Goal: Task Accomplishment & Management: Complete application form

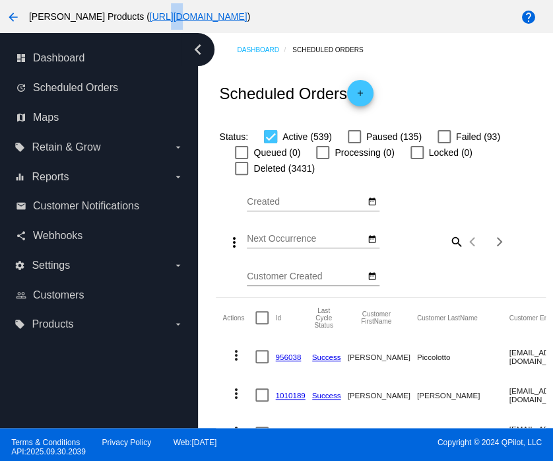
click at [91, 0] on html "arrow_back [PERSON_NAME] Products ( [URL][DOMAIN_NAME] ) help dashboard Dashboa…" at bounding box center [276, 230] width 553 height 461
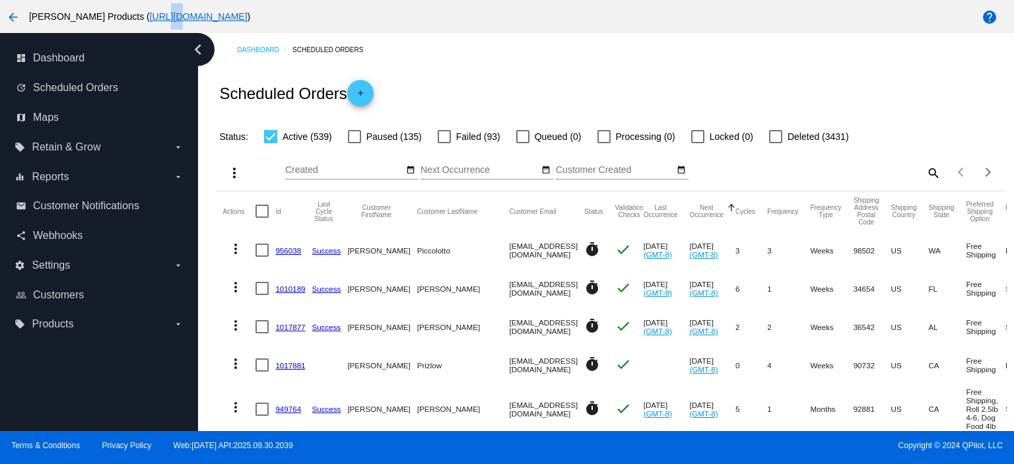
click at [394, 2] on div "arrow_back [PERSON_NAME] Products ( [URL][DOMAIN_NAME] ) help" at bounding box center [507, 16] width 1014 height 33
click at [553, 171] on mat-icon "search" at bounding box center [933, 172] width 16 height 20
click at [553, 168] on input "Search" at bounding box center [842, 170] width 197 height 11
paste input "[EMAIL_ADDRESS][DOMAIN_NAME]"
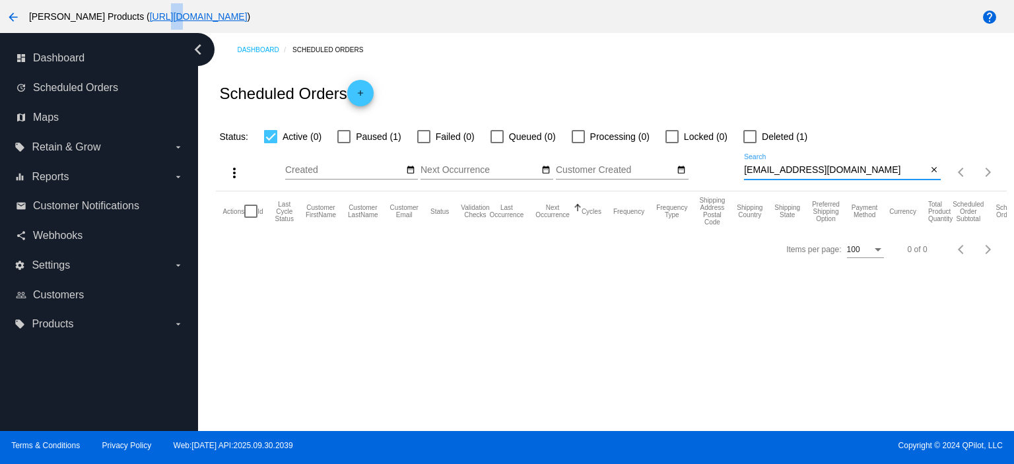
type input "[EMAIL_ADDRESS][DOMAIN_NAME]"
click at [341, 135] on div at bounding box center [343, 136] width 13 height 13
click at [343, 143] on input "Paused (1)" at bounding box center [343, 143] width 1 height 1
checkbox input "true"
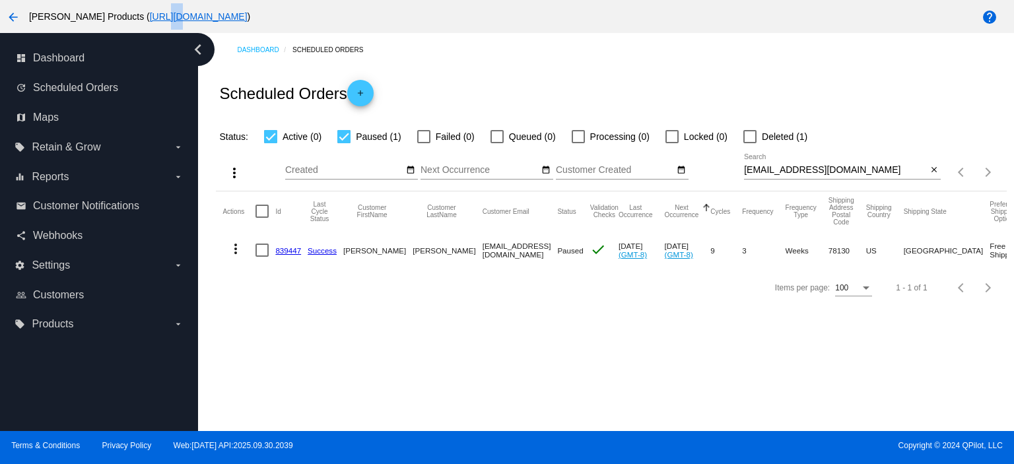
click at [290, 250] on link "839447" at bounding box center [288, 250] width 26 height 9
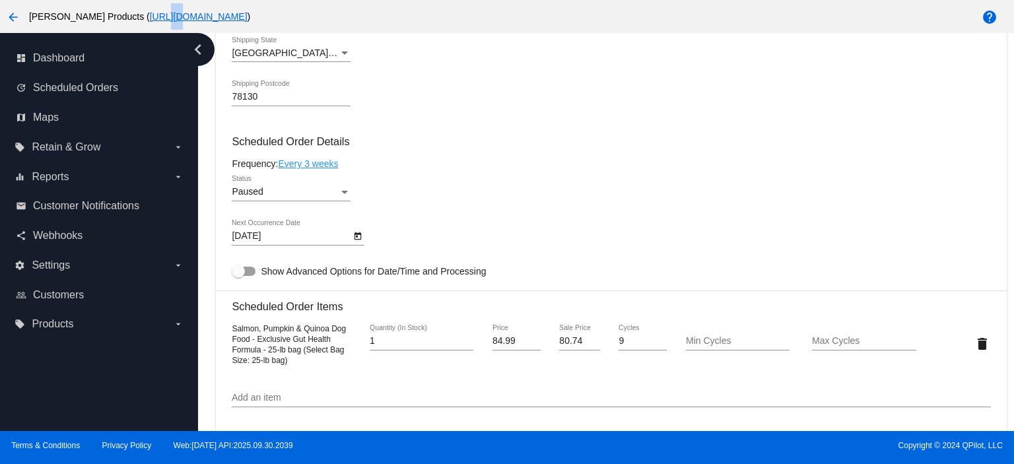
scroll to position [704, 0]
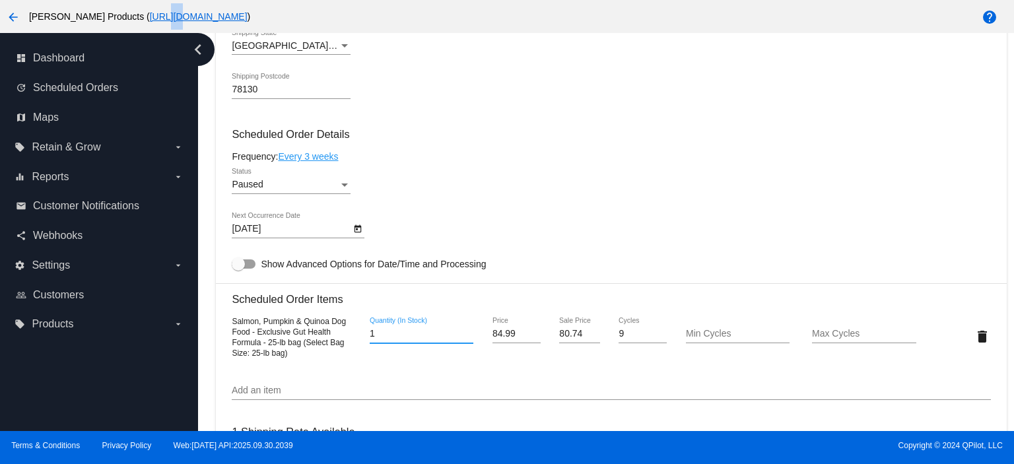
drag, startPoint x: 378, startPoint y: 339, endPoint x: 335, endPoint y: 337, distance: 42.3
click at [351, 340] on div "Salmon, Pumpkin & Quinoa Dog Food - Exclusive Gut Health Formula - 25-lb bag (S…" at bounding box center [611, 337] width 759 height 42
type input "2"
click at [251, 189] on mat-card "Customer 5823181: [PERSON_NAME] [EMAIL_ADDRESS][DOMAIN_NAME] Customer Shipping …" at bounding box center [611, 328] width 790 height 1371
click at [255, 188] on span "Paused" at bounding box center [247, 184] width 31 height 11
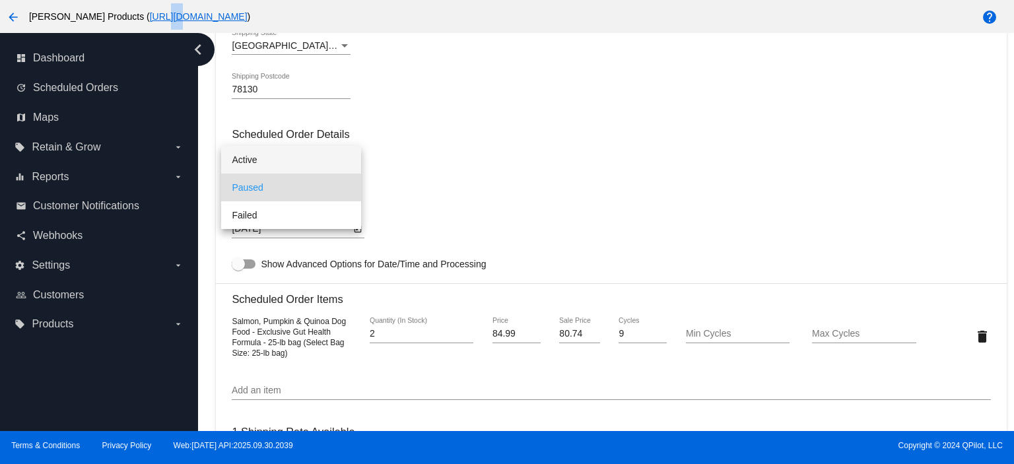
click at [261, 160] on span "Active" at bounding box center [291, 160] width 119 height 28
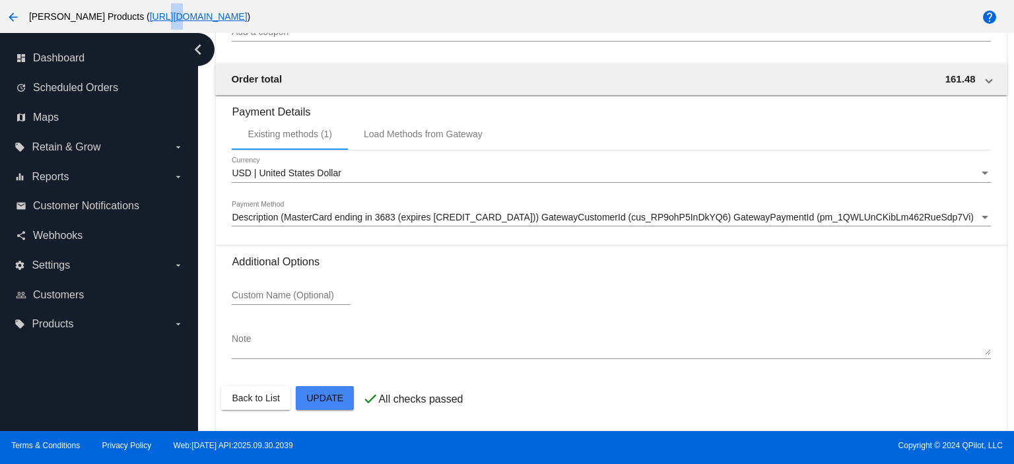
scroll to position [1293, 0]
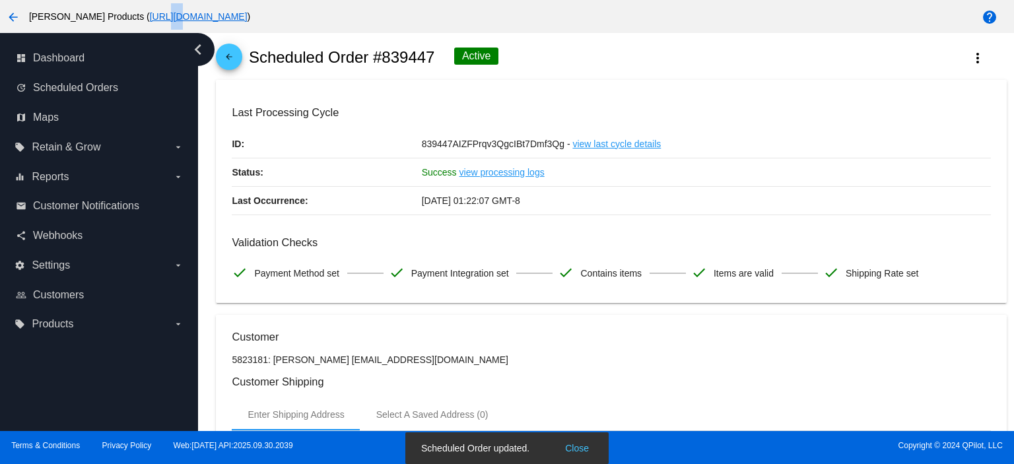
scroll to position [0, 0]
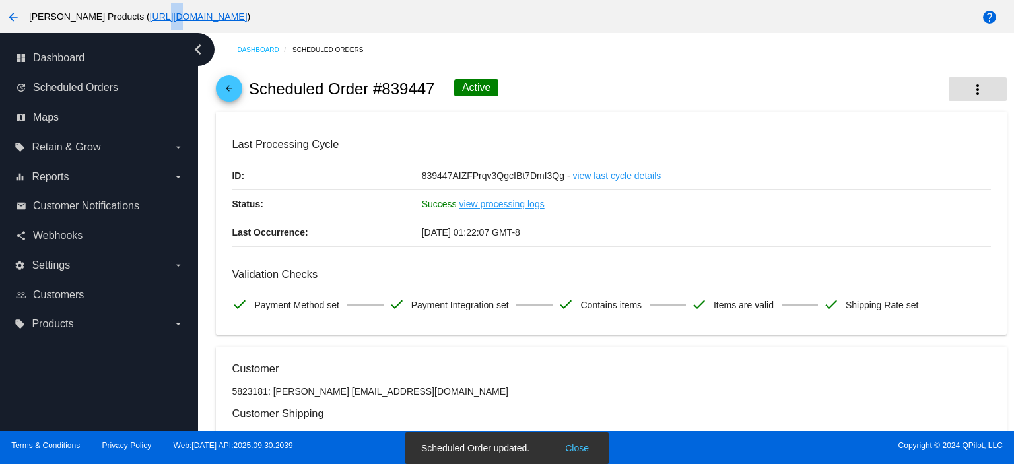
click at [553, 86] on mat-icon "more_vert" at bounding box center [978, 90] width 16 height 16
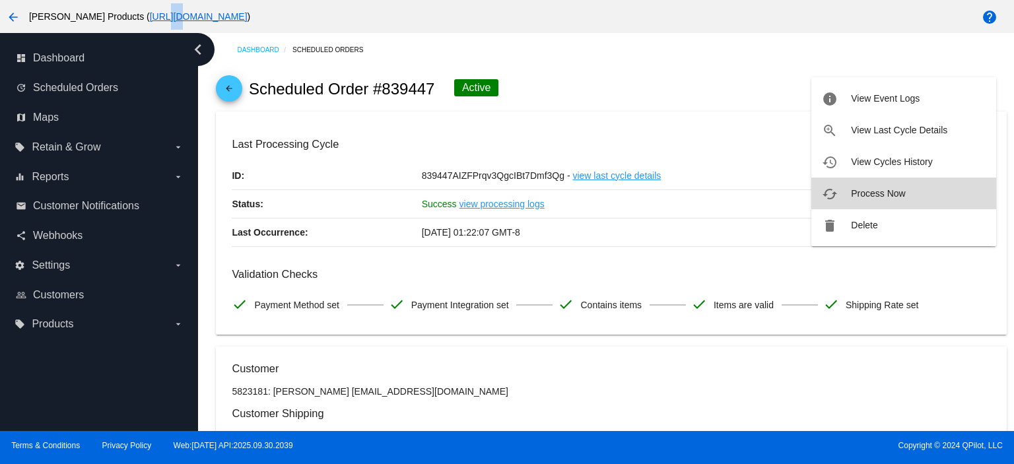
click at [553, 195] on span "Process Now" at bounding box center [878, 193] width 54 height 11
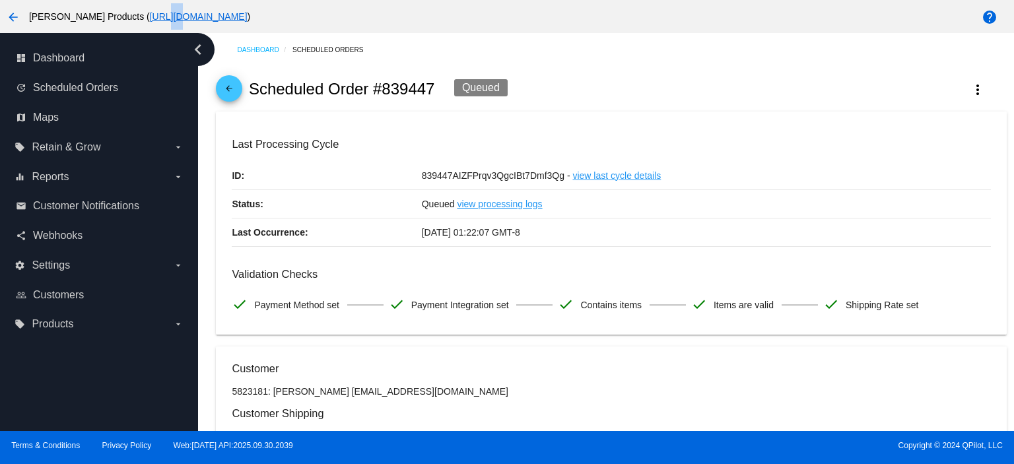
click at [230, 87] on mat-icon "arrow_back" at bounding box center [229, 92] width 16 height 16
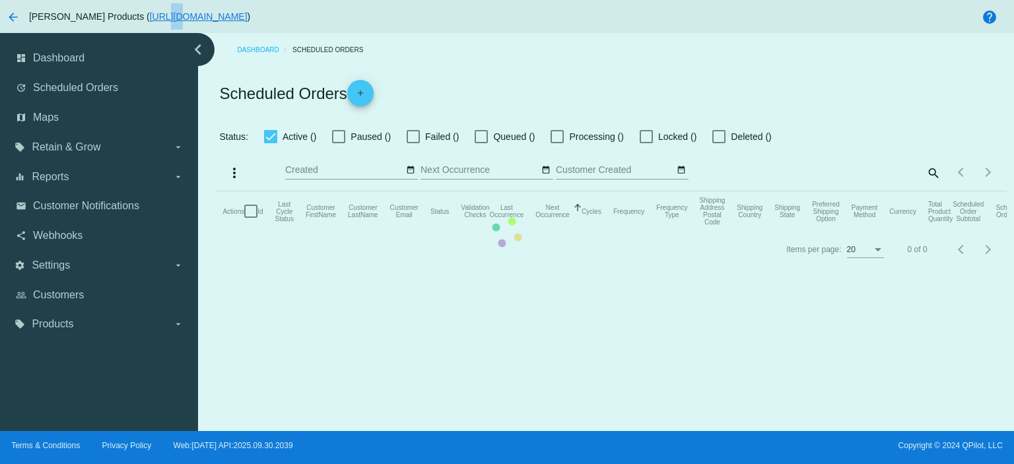
checkbox input "true"
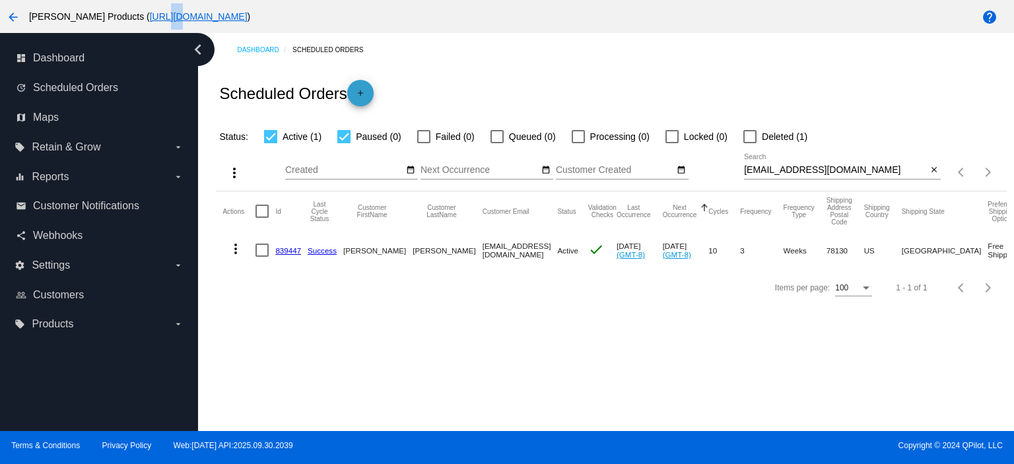
click at [367, 90] on mat-icon "add" at bounding box center [361, 96] width 16 height 16
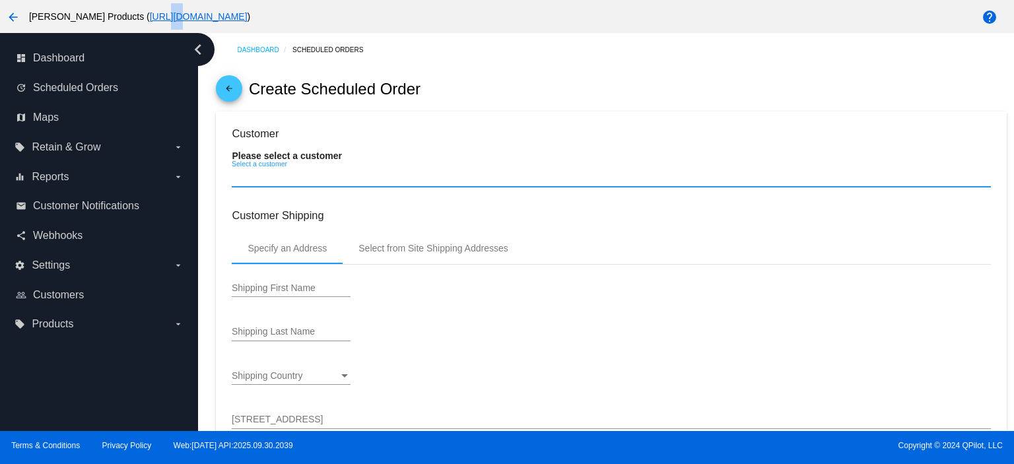
click at [240, 179] on input "Select a customer" at bounding box center [611, 177] width 759 height 11
paste input "[EMAIL_ADDRESS][DOMAIN_NAME]"
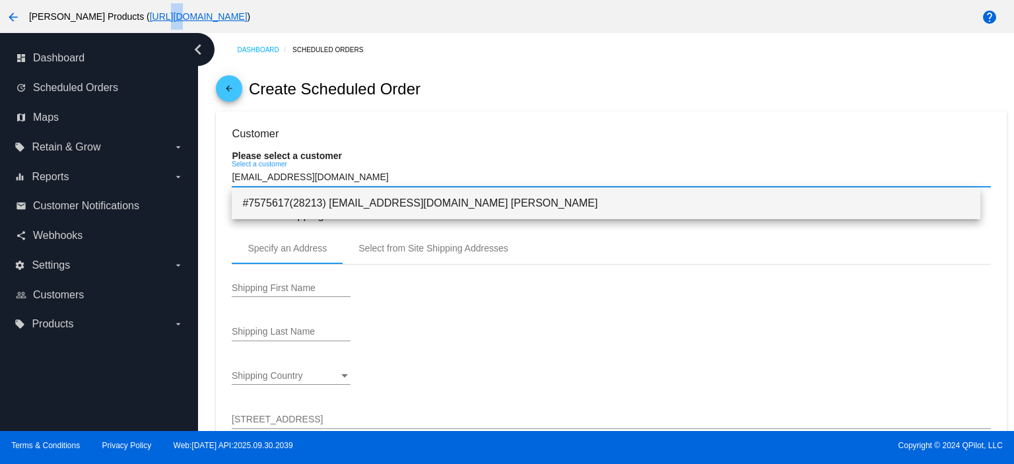
type input "[EMAIL_ADDRESS][DOMAIN_NAME]"
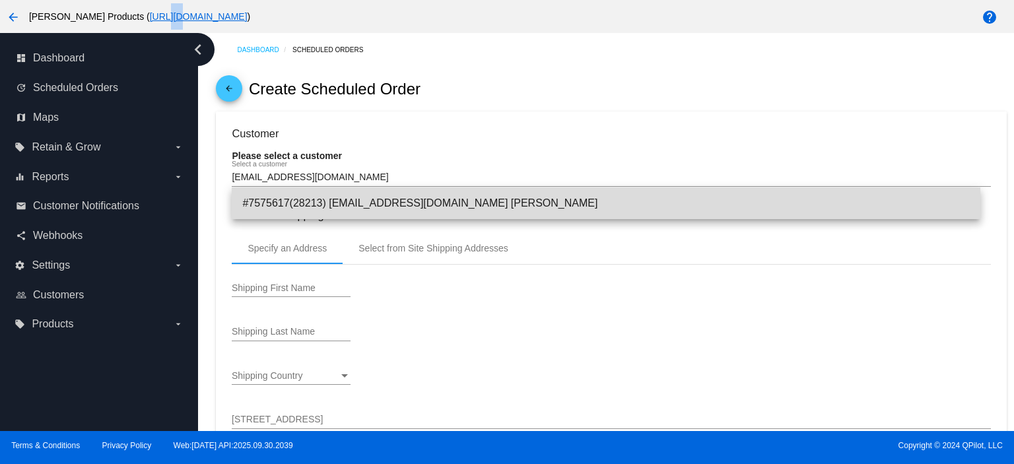
click at [309, 205] on span "#7575617(28213) [EMAIL_ADDRESS][DOMAIN_NAME] [PERSON_NAME]" at bounding box center [606, 204] width 728 height 32
type input "[PERSON_NAME]"
type input "Tuzzeo"
type input "[STREET_ADDRESS]"
type input "[GEOGRAPHIC_DATA]"
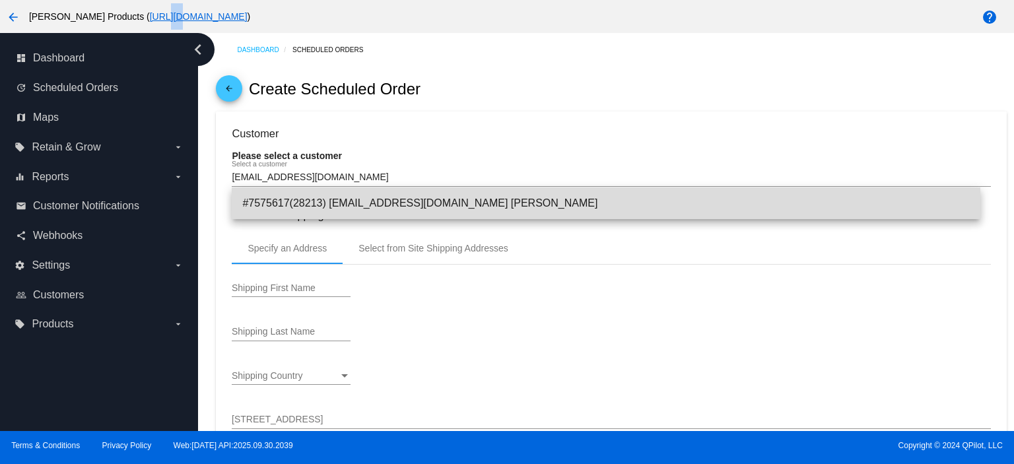
type input "44023"
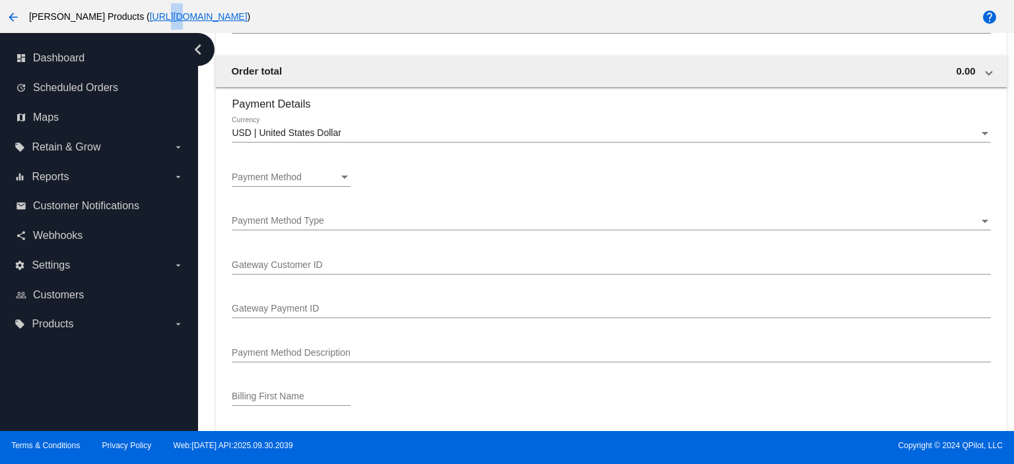
scroll to position [880, 0]
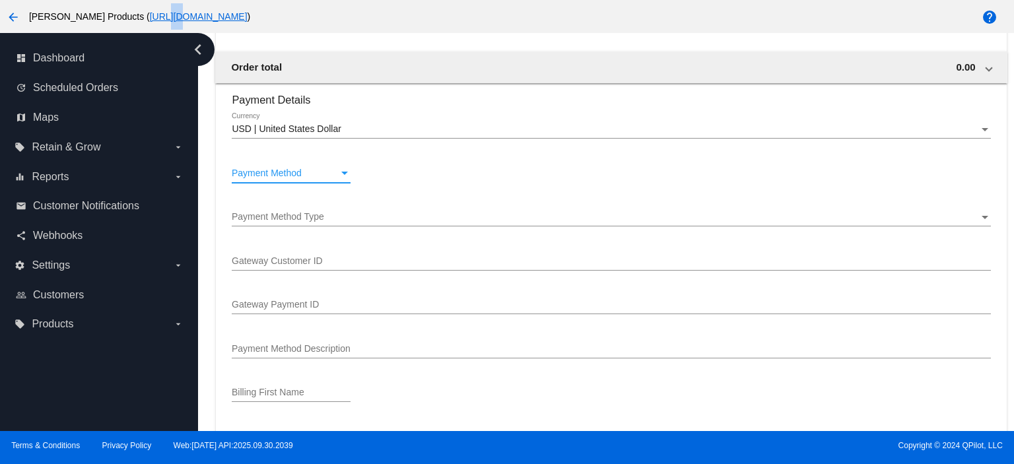
click at [284, 172] on span "Payment Method" at bounding box center [267, 173] width 70 height 11
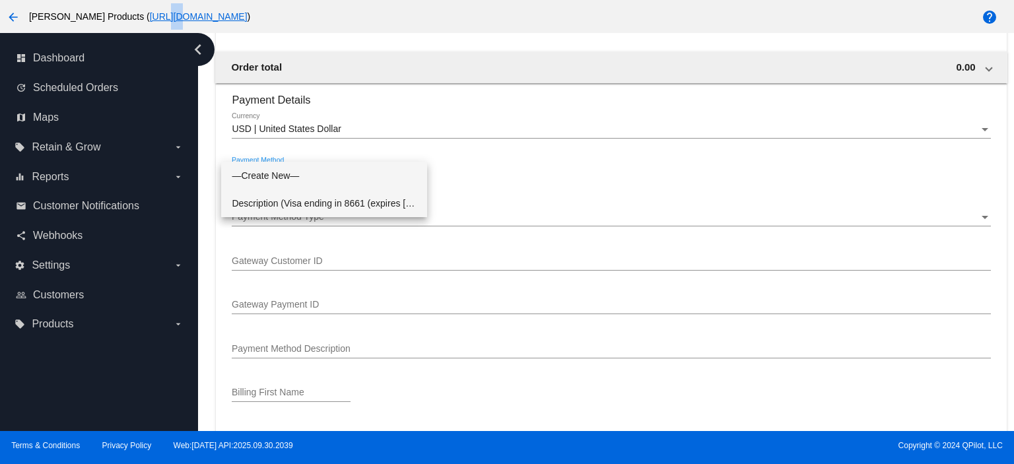
click at [287, 202] on span "Description (Visa ending in 8661 (expires [CREDIT_CARD_DATA])) GatewayCustomerI…" at bounding box center [324, 203] width 185 height 28
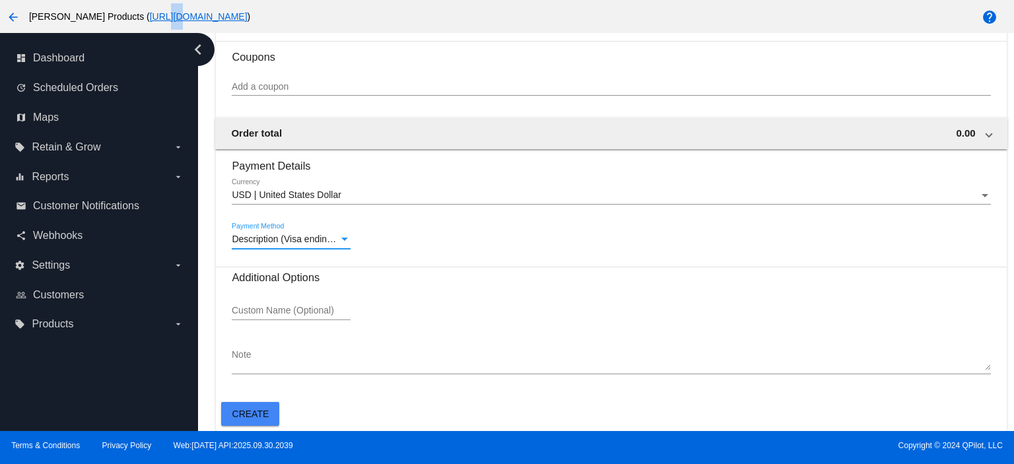
scroll to position [640, 0]
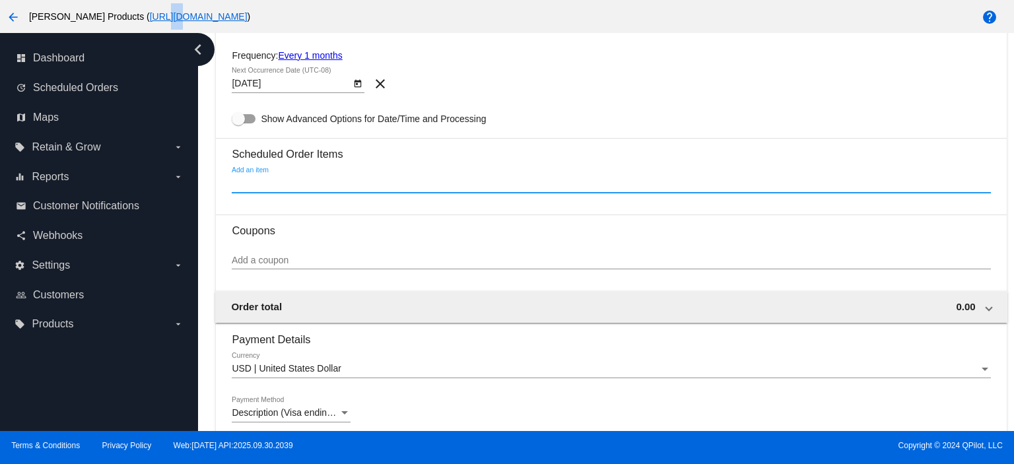
click at [252, 182] on input "Add an item" at bounding box center [611, 183] width 759 height 11
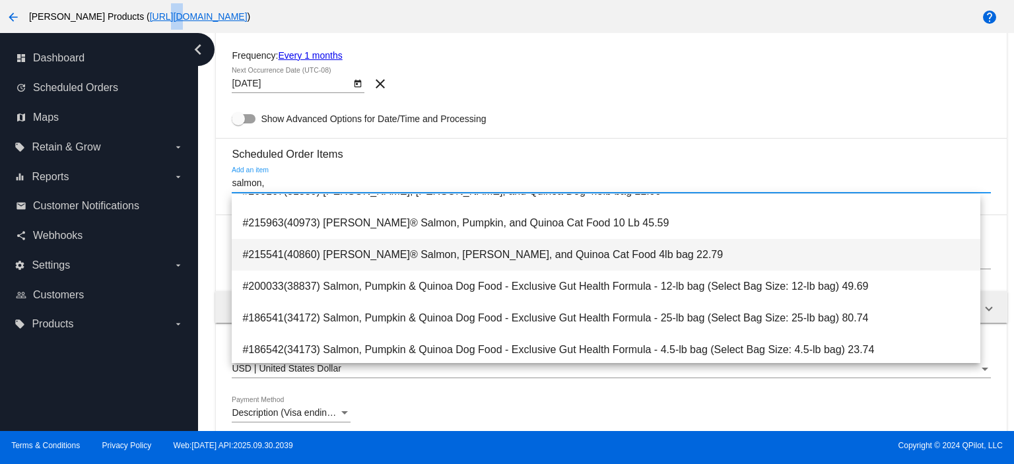
scroll to position [88, 0]
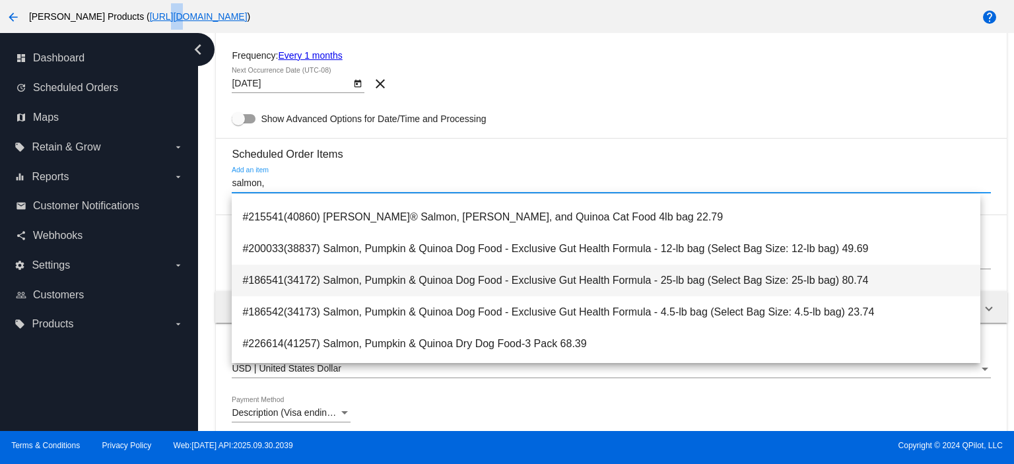
type input "salmon,"
click at [553, 273] on span "#186541(34172) Salmon, Pumpkin & Quinoa Dog Food - Exclusive Gut Health Formula…" at bounding box center [606, 281] width 728 height 32
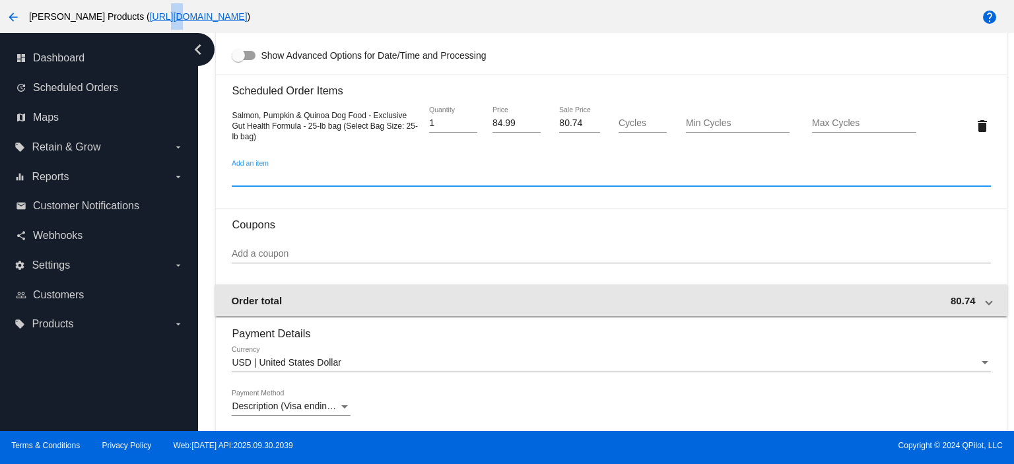
scroll to position [729, 0]
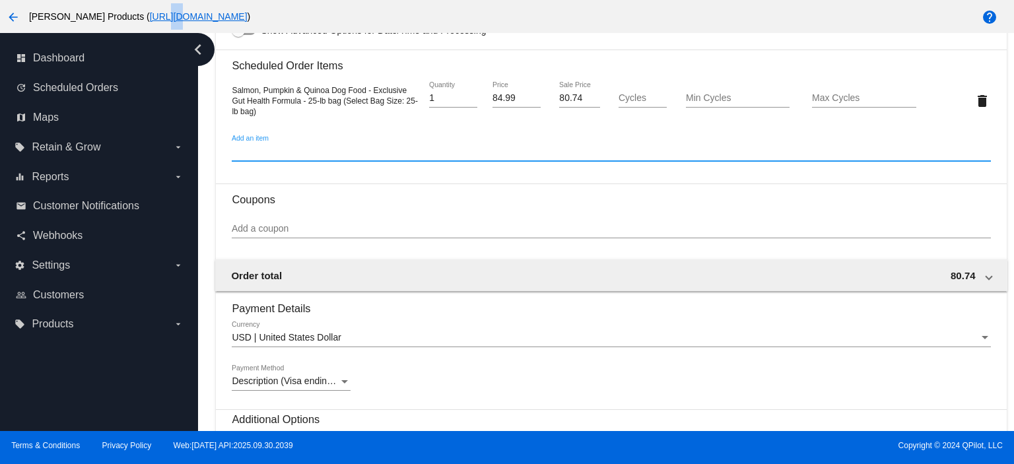
click at [244, 232] on input "Add a coupon" at bounding box center [611, 229] width 759 height 11
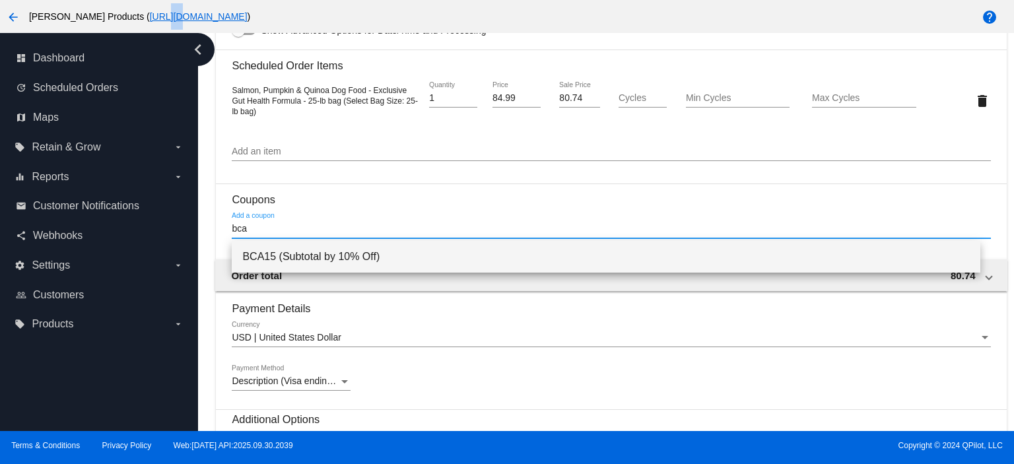
type input "bca"
click at [296, 252] on span "BCA15 (Subtotal by 10% Off)" at bounding box center [606, 257] width 728 height 32
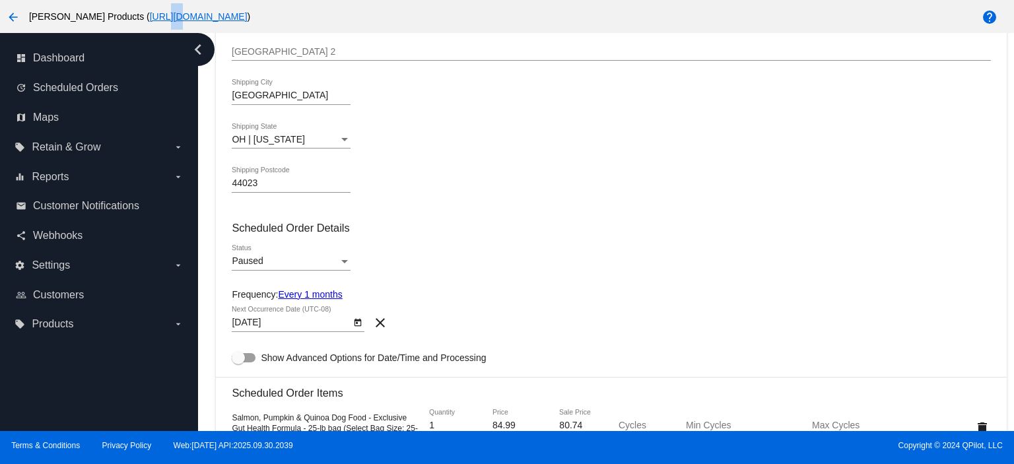
scroll to position [376, 0]
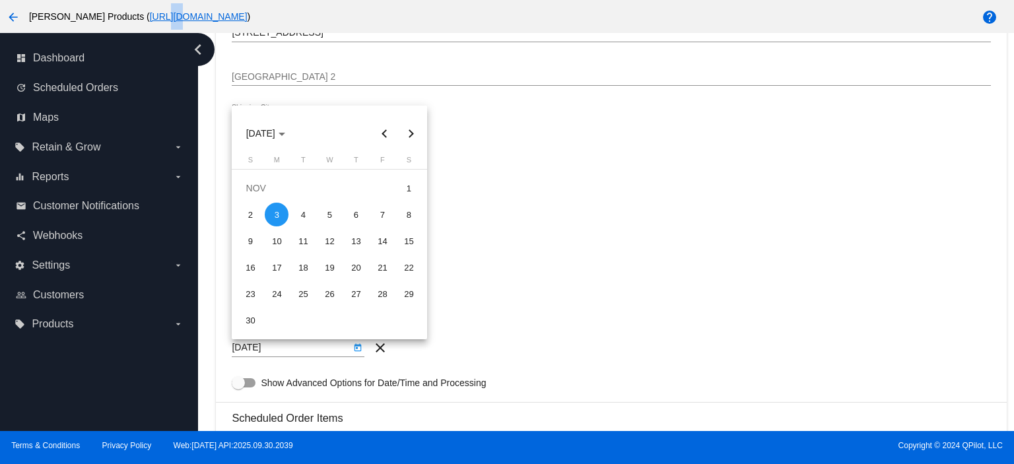
click at [275, 351] on body "arrow_back [PERSON_NAME] Products ( [URL][DOMAIN_NAME] ) help dashboard Dashboa…" at bounding box center [507, 232] width 1014 height 464
click at [284, 213] on div "3" at bounding box center [277, 215] width 24 height 24
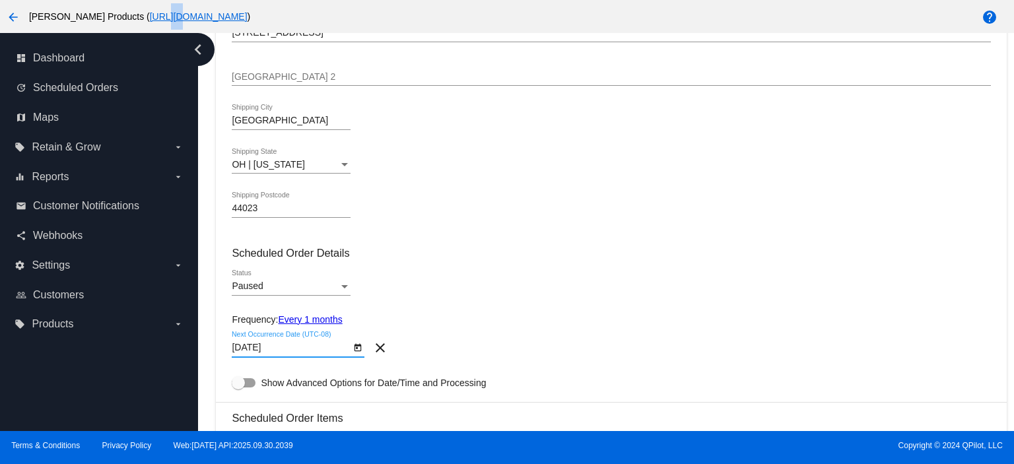
click at [263, 286] on span "Paused" at bounding box center [247, 286] width 31 height 11
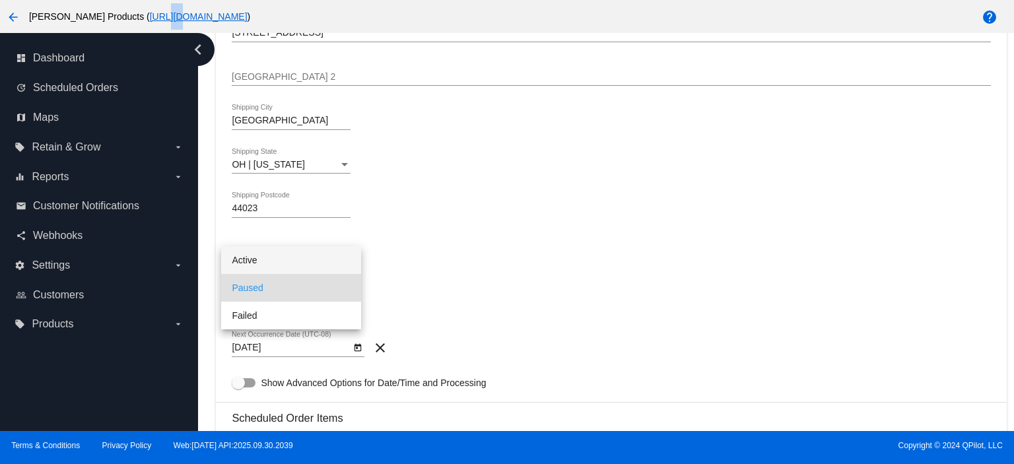
click at [263, 266] on span "Active" at bounding box center [291, 260] width 119 height 28
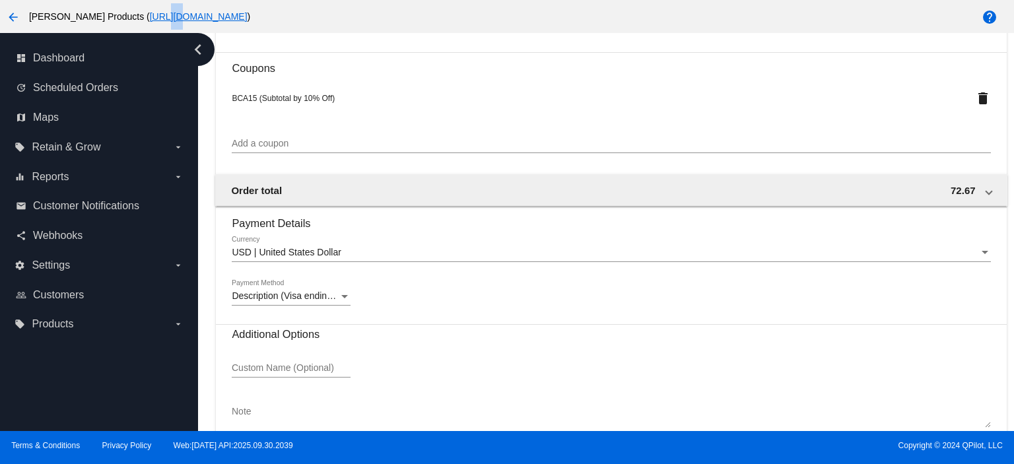
scroll to position [920, 0]
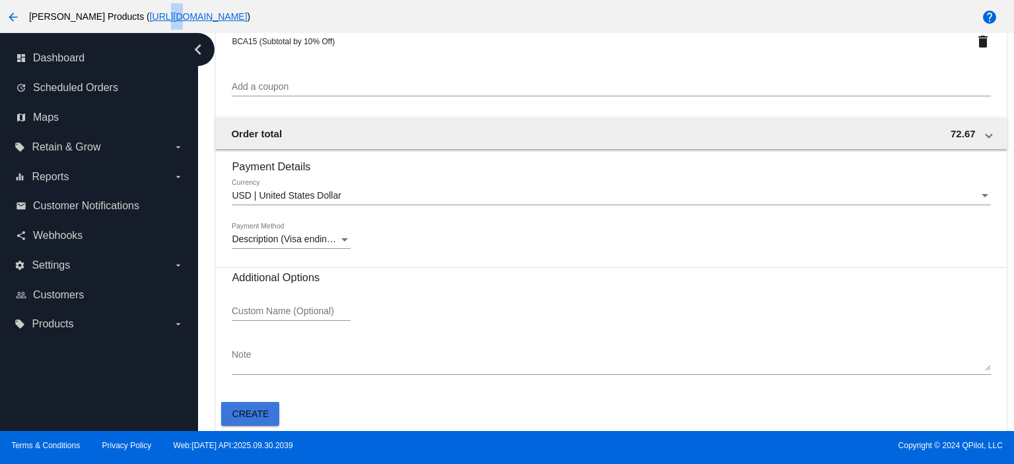
click at [256, 413] on span "Create" at bounding box center [250, 414] width 37 height 11
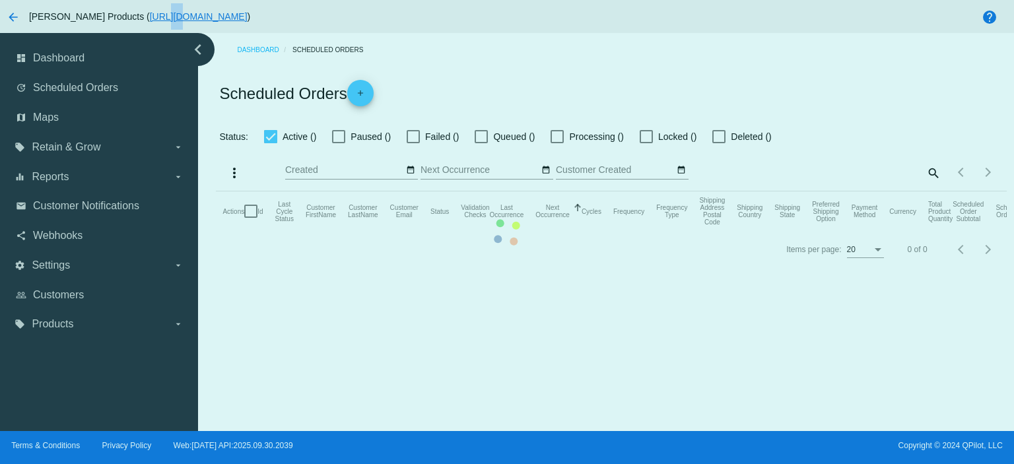
checkbox input "true"
